Goal: Task Accomplishment & Management: Use online tool/utility

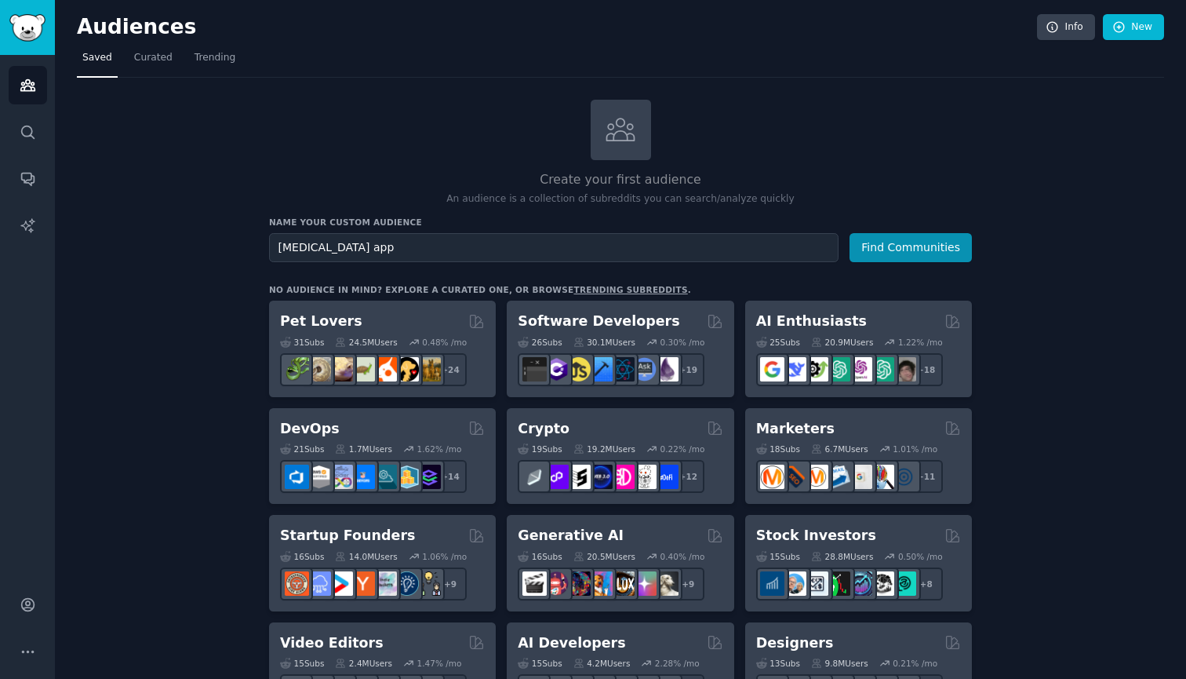
type input "[MEDICAL_DATA] apps"
click at [912, 246] on button "Find Communities" at bounding box center [911, 247] width 122 height 29
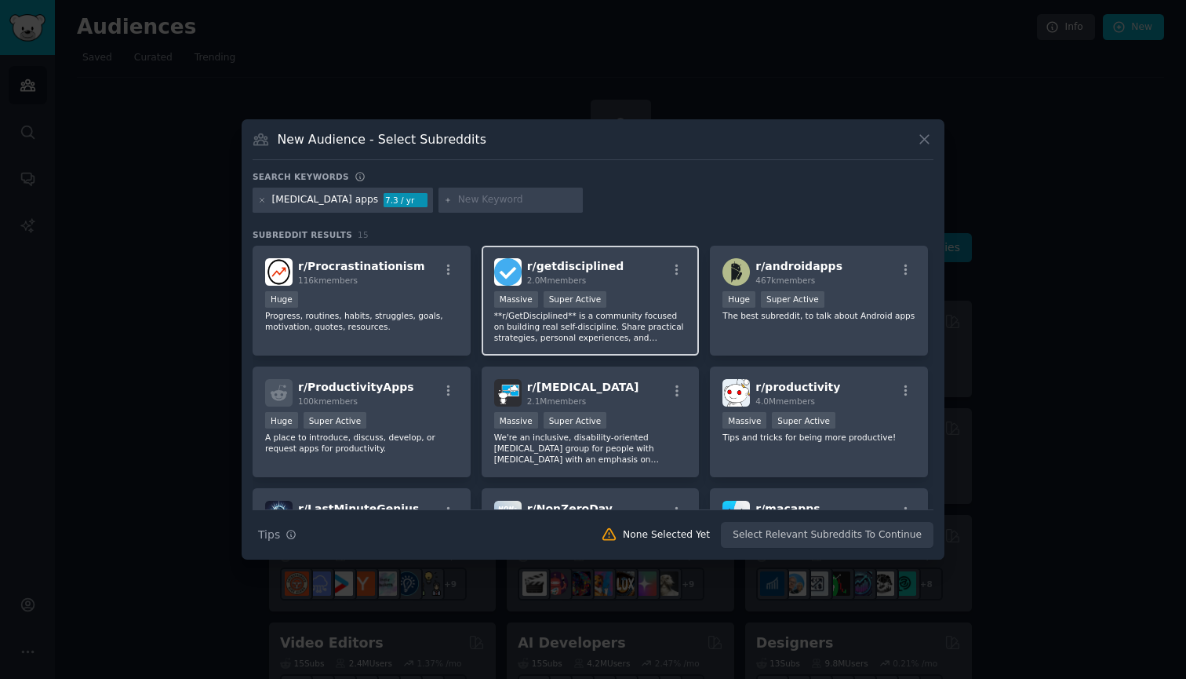
click at [602, 315] on p "**r/GetDisciplined** is a community focused on building real self-discipline. S…" at bounding box center [590, 326] width 193 height 33
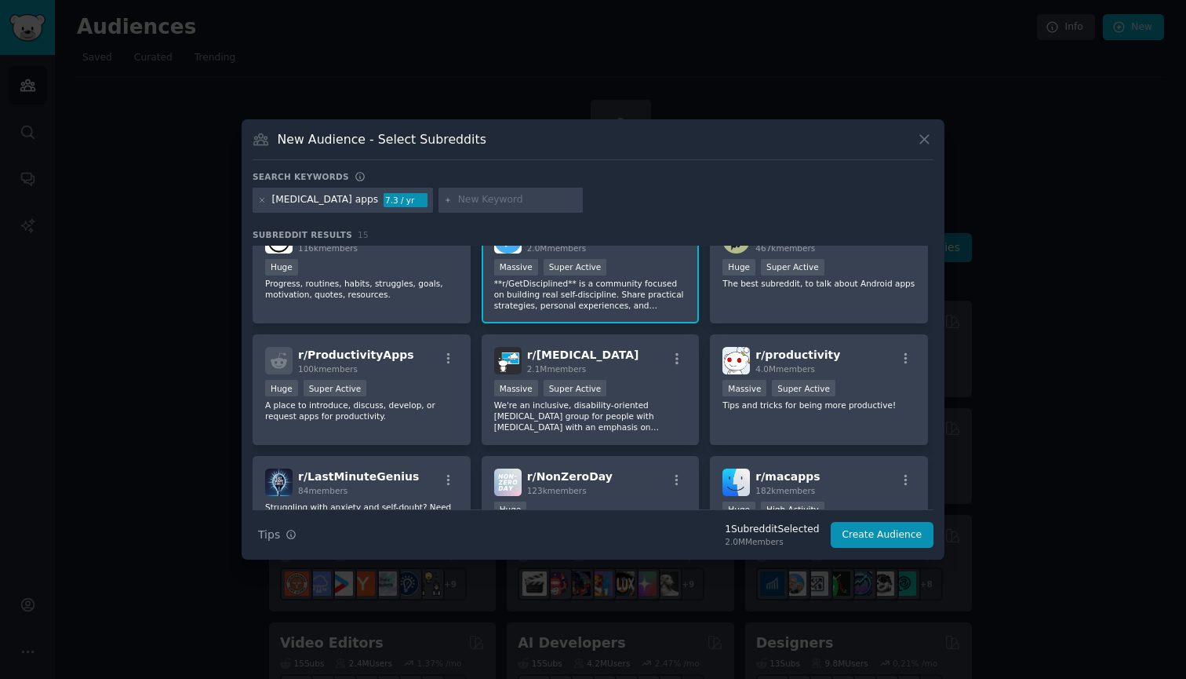
scroll to position [34, 0]
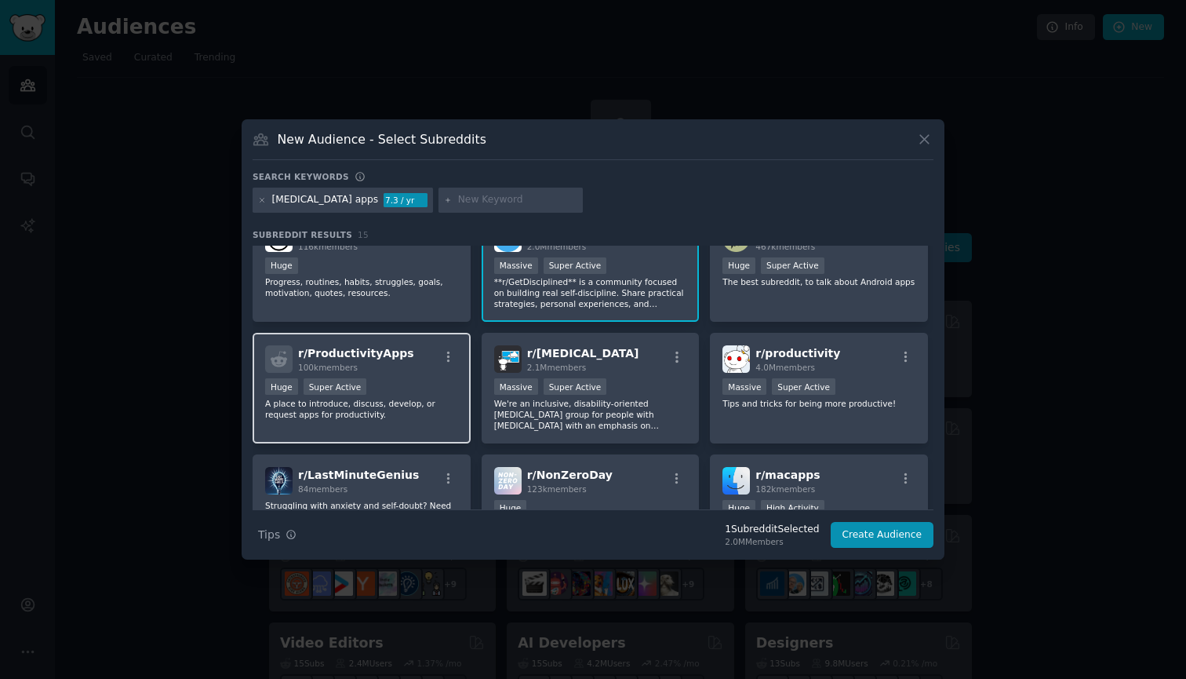
click at [427, 409] on p "A place to introduce, discuss, develop, or request apps for productivity." at bounding box center [361, 409] width 193 height 22
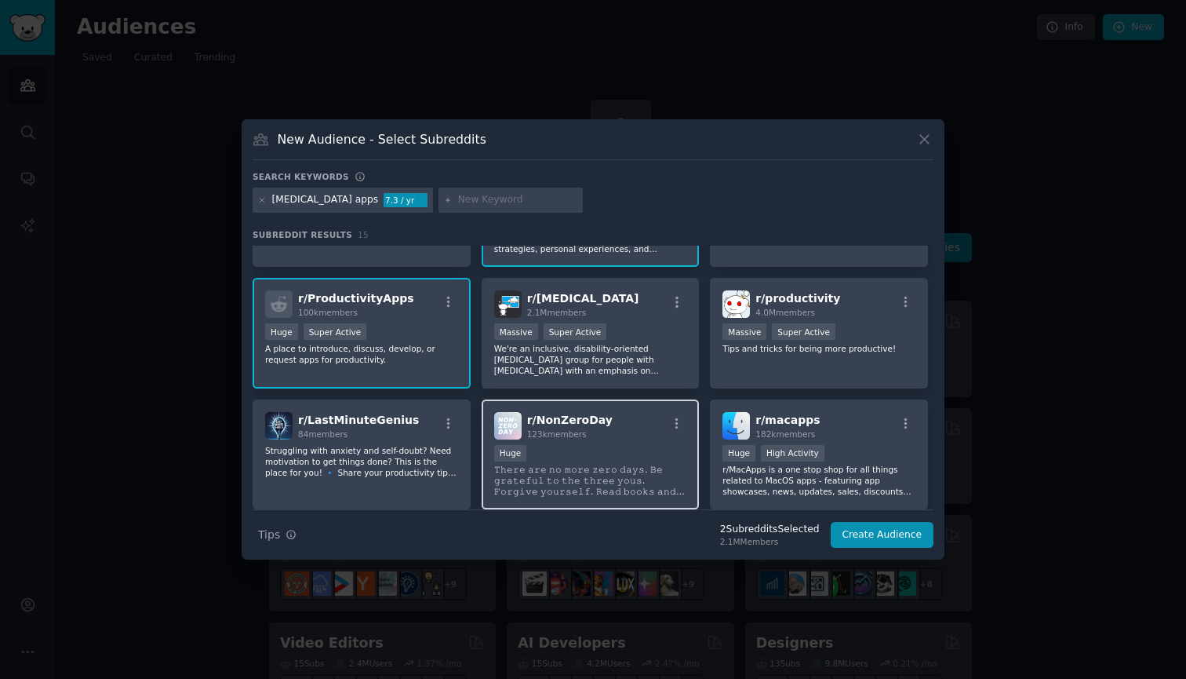
scroll to position [96, 0]
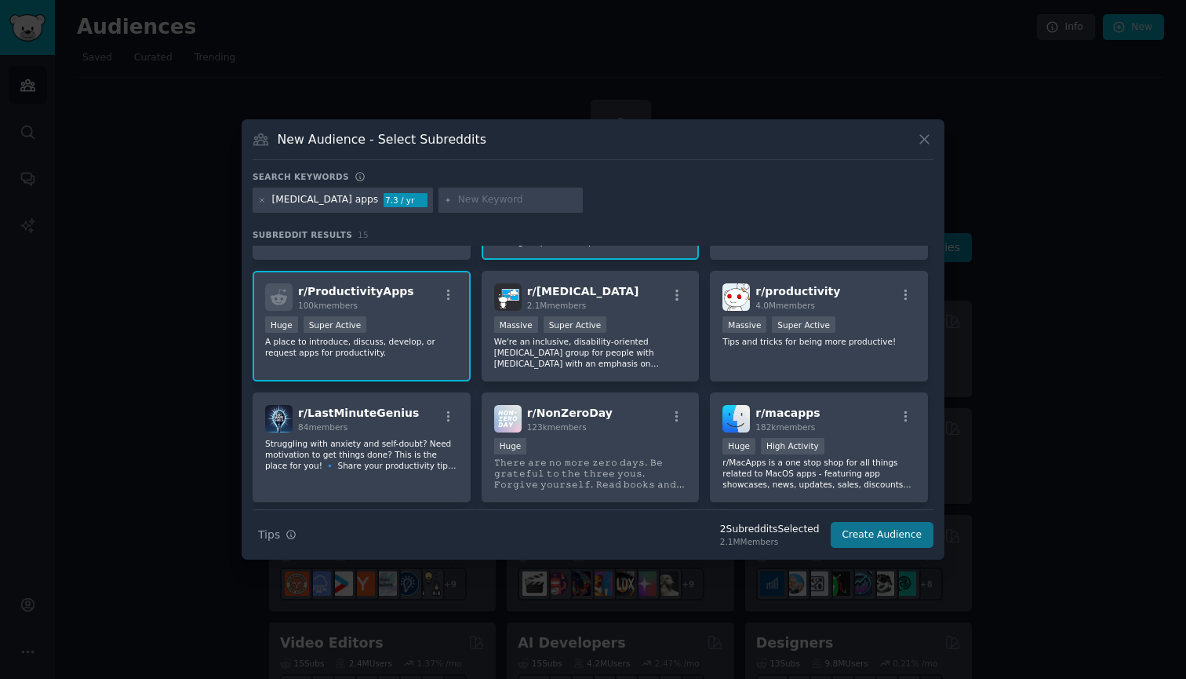
click at [867, 532] on button "Create Audience" at bounding box center [883, 535] width 104 height 27
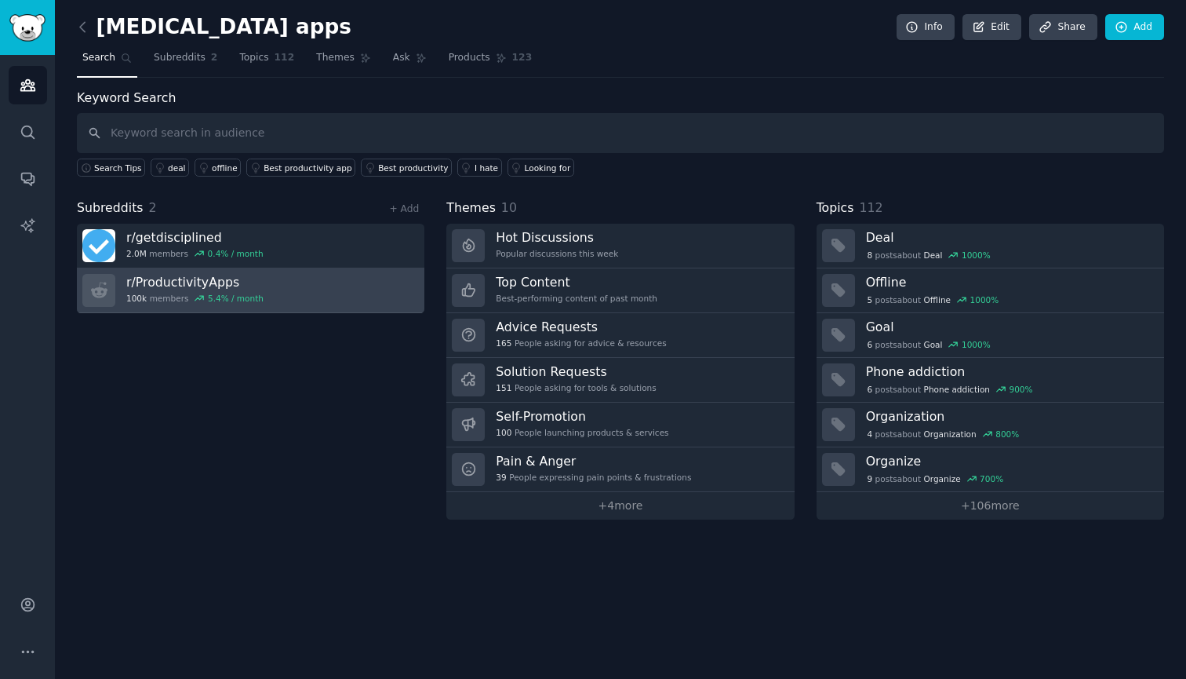
click at [318, 287] on link "r/ ProductivityApps 100k members 5.4 % / month" at bounding box center [251, 290] width 348 height 45
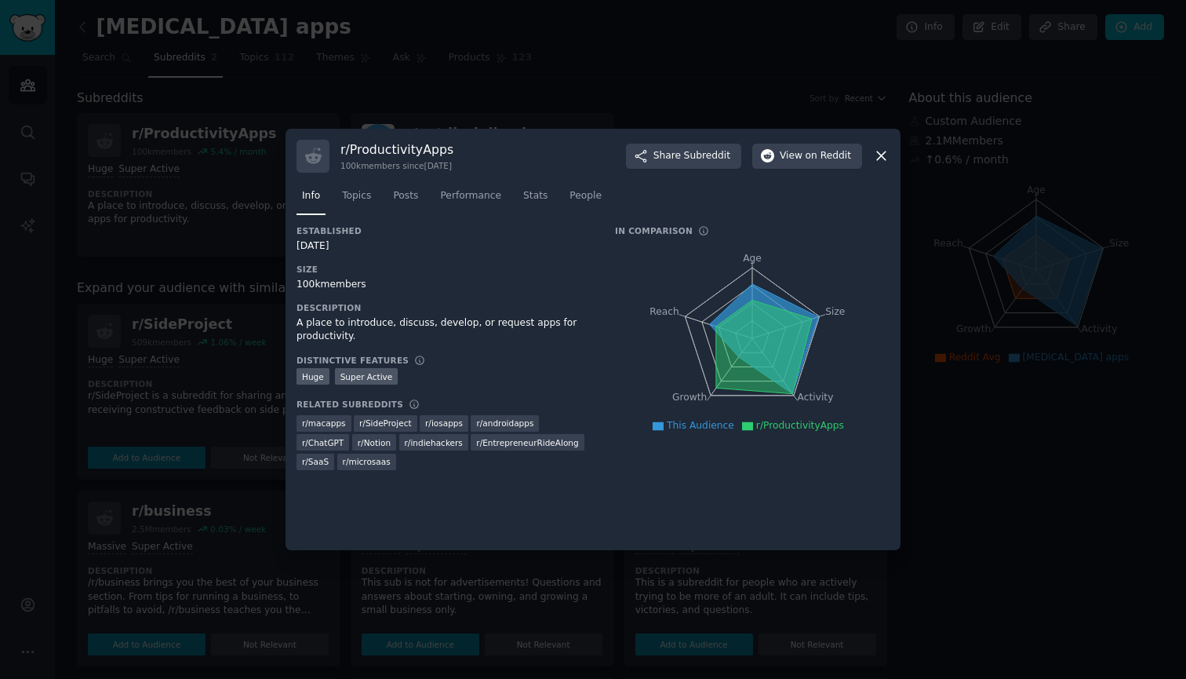
click at [754, 289] on icon at bounding box center [764, 339] width 109 height 110
click at [575, 193] on span "People" at bounding box center [586, 196] width 32 height 14
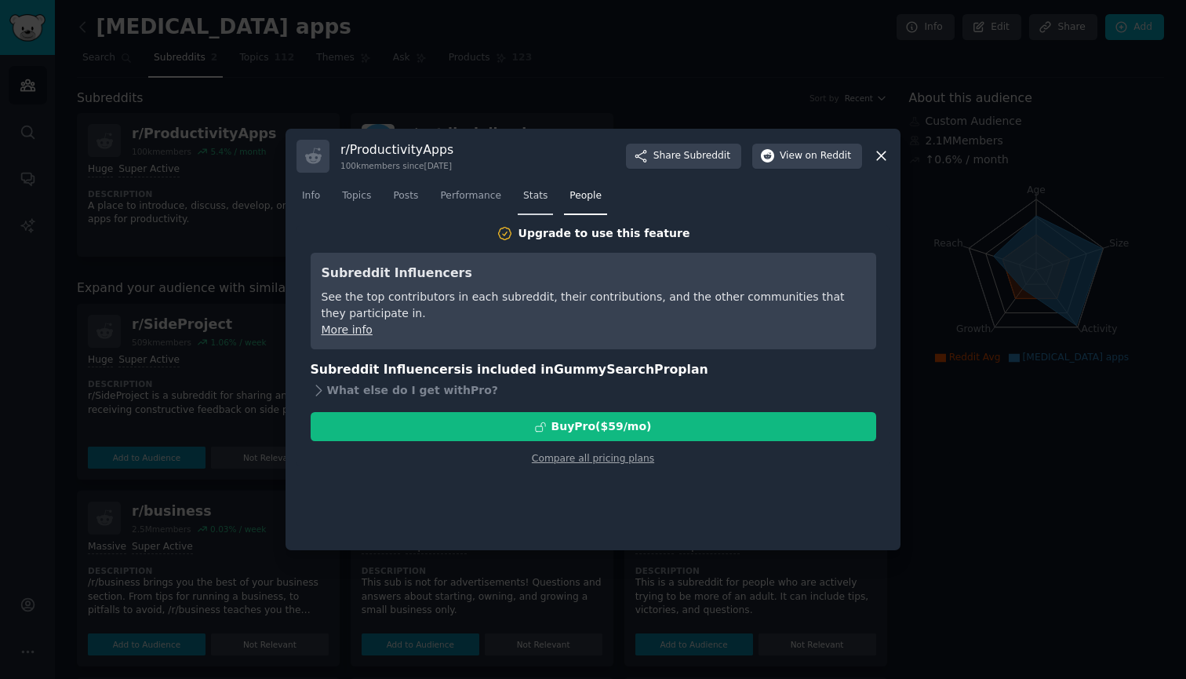
click at [537, 194] on span "Stats" at bounding box center [535, 196] width 24 height 14
click at [482, 193] on span "Performance" at bounding box center [470, 196] width 61 height 14
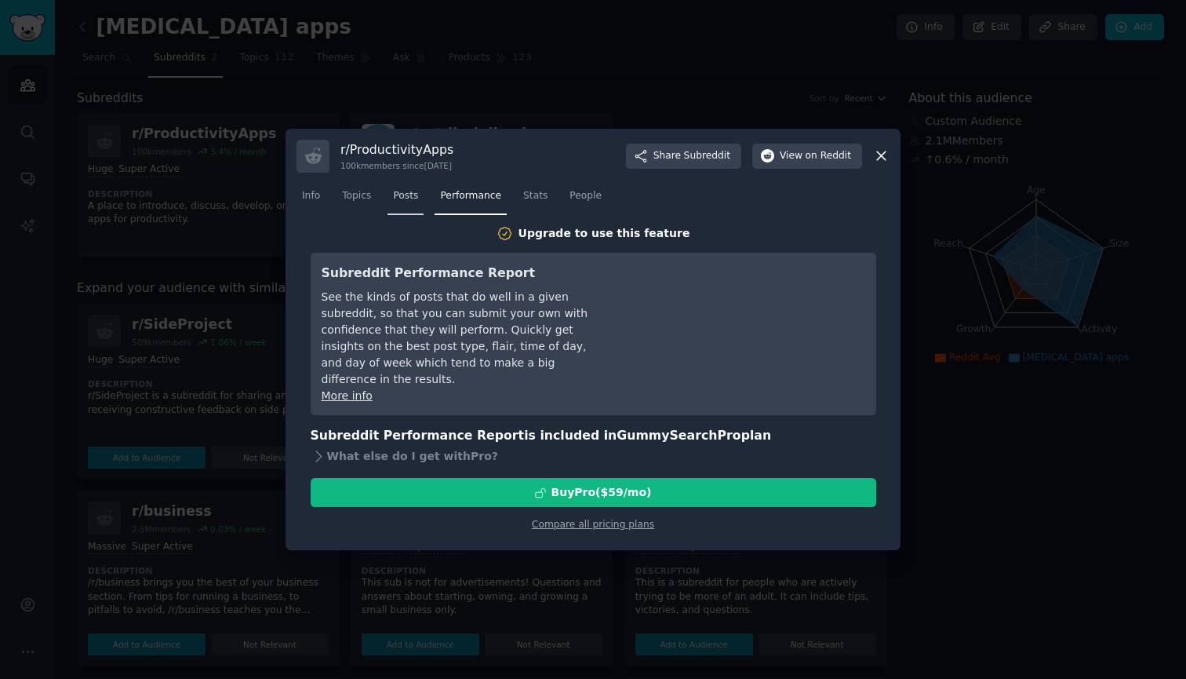
click at [411, 199] on span "Posts" at bounding box center [405, 196] width 25 height 14
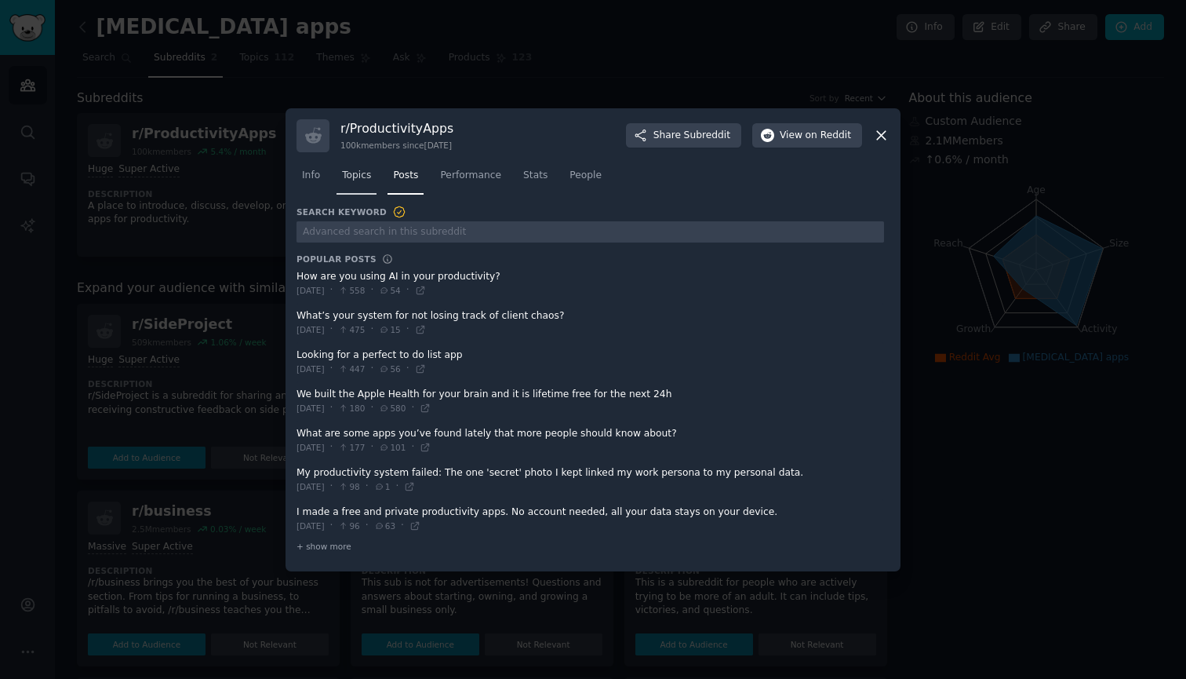
click at [368, 198] on div "Info Topics Posts Performance Stats People" at bounding box center [593, 178] width 593 height 53
click at [355, 182] on span "Topics" at bounding box center [356, 176] width 29 height 14
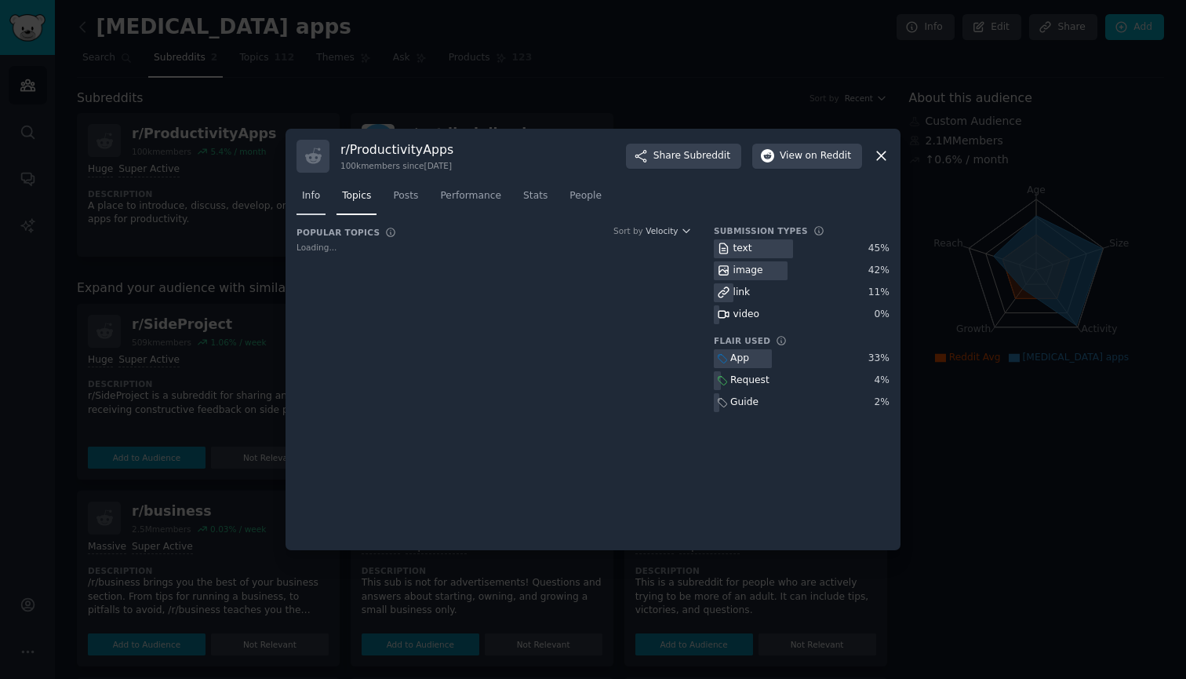
click at [315, 196] on span "Info" at bounding box center [311, 196] width 18 height 14
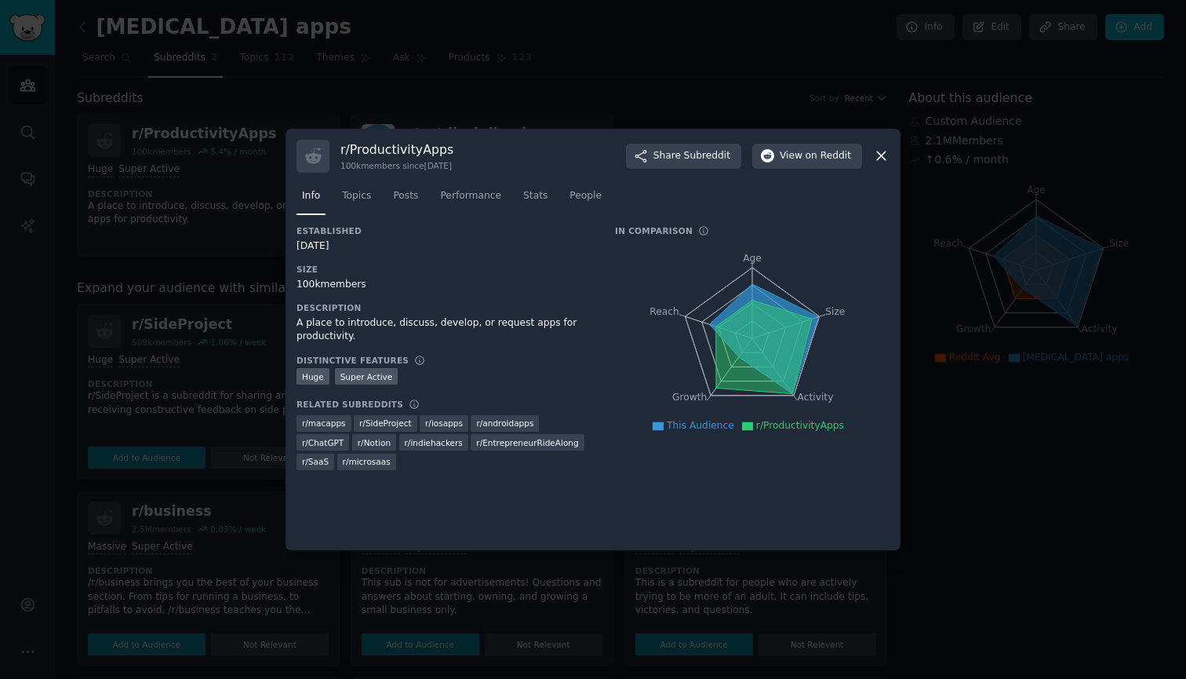
click at [883, 154] on icon at bounding box center [881, 156] width 9 height 9
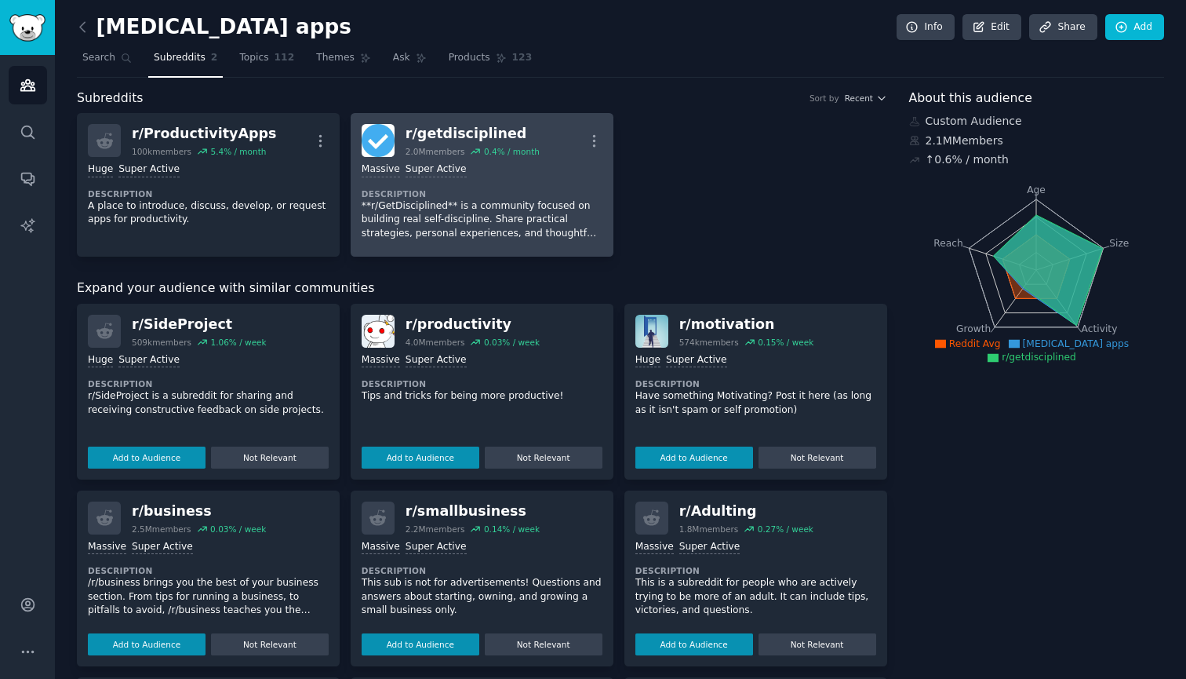
click at [591, 203] on p "**r/GetDisciplined** is a community focused on building real self-discipline. S…" at bounding box center [482, 220] width 241 height 42
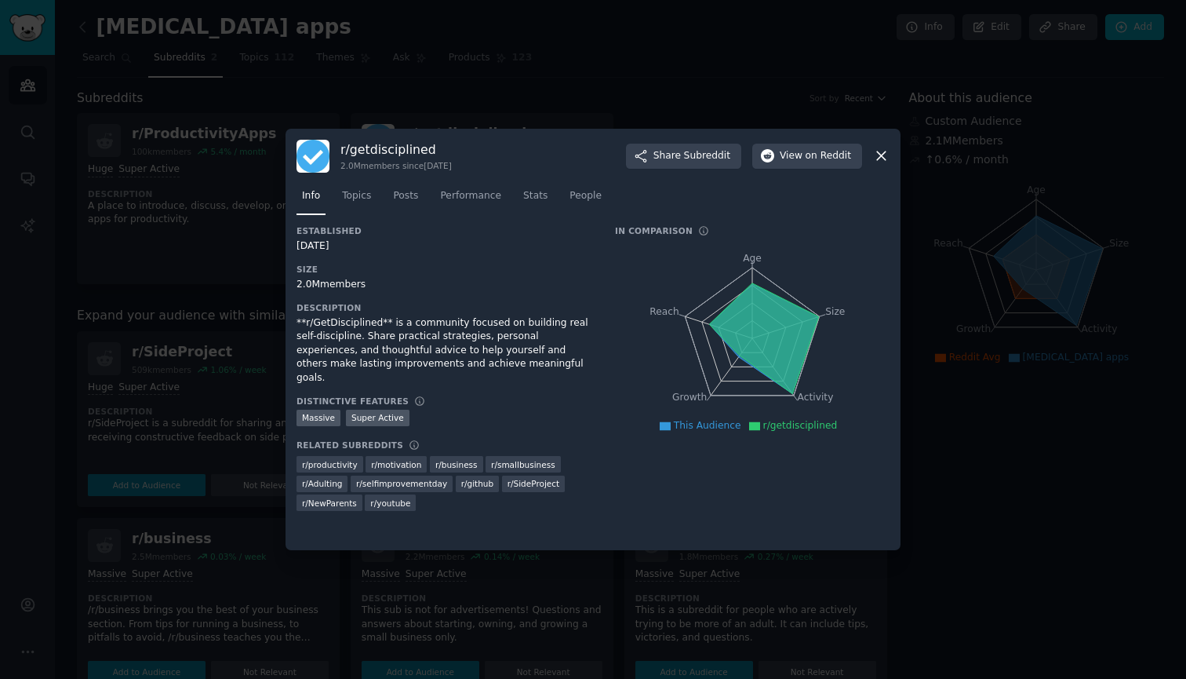
click at [881, 158] on icon at bounding box center [881, 155] width 16 height 16
